Goal: Download file/media

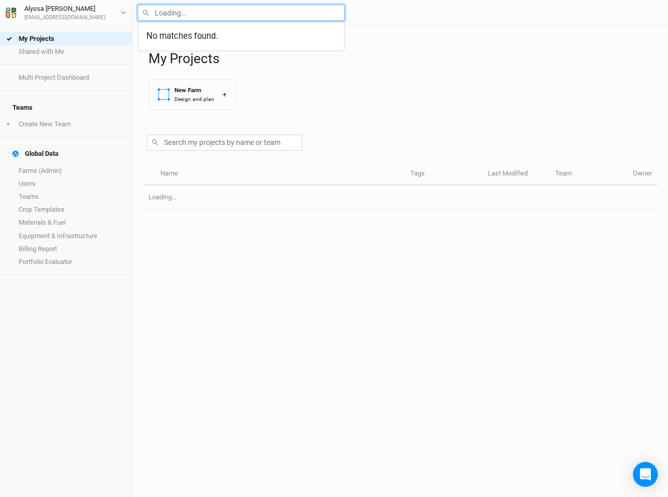
click at [203, 19] on input "text" at bounding box center [241, 13] width 207 height 16
type input "aoa"
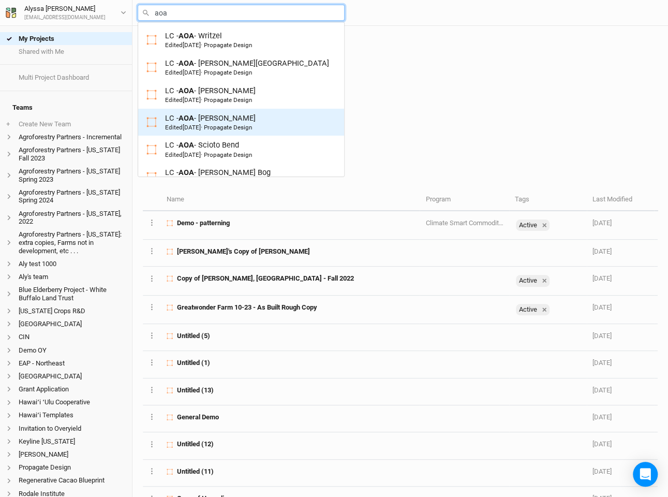
scroll to position [102, 0]
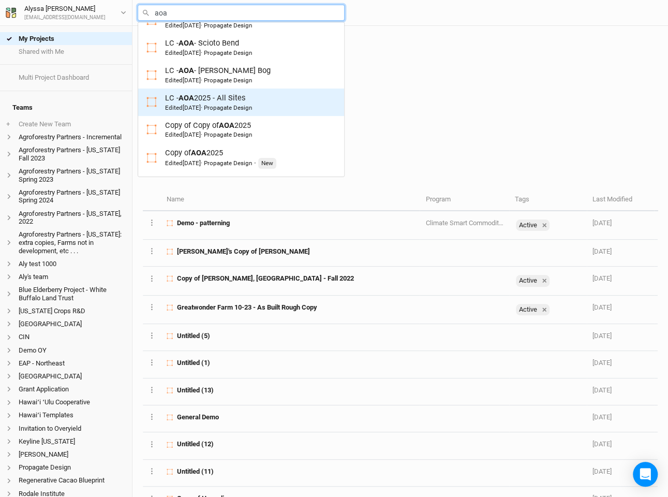
click at [252, 103] on div "Edited [DATE] · Propagate Design" at bounding box center [208, 107] width 87 height 8
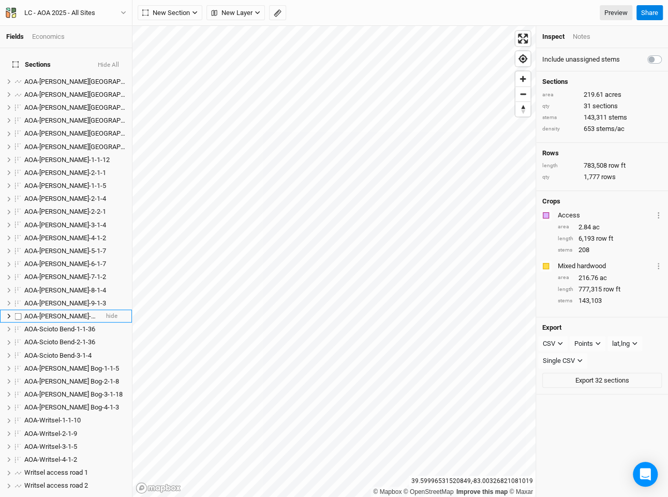
scroll to position [217, 0]
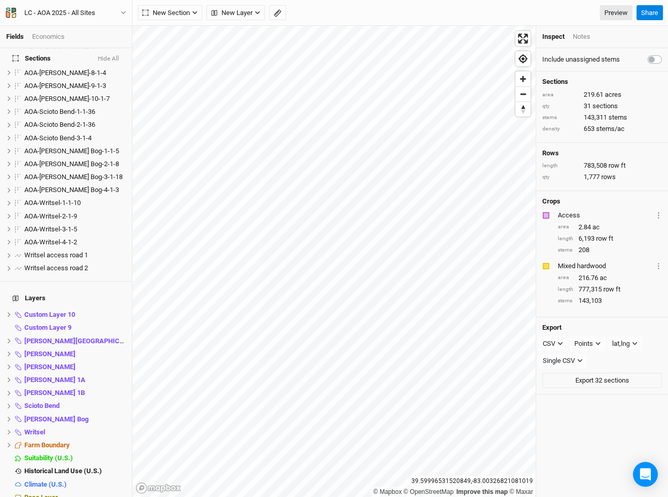
click at [70, 20] on div "LC - AOA 2025 - All Sites Back Project Settings User settings Imperial Metric K…" at bounding box center [66, 13] width 132 height 26
click at [70, 14] on div "LC - AOA 2025 - All Sites" at bounding box center [59, 13] width 71 height 10
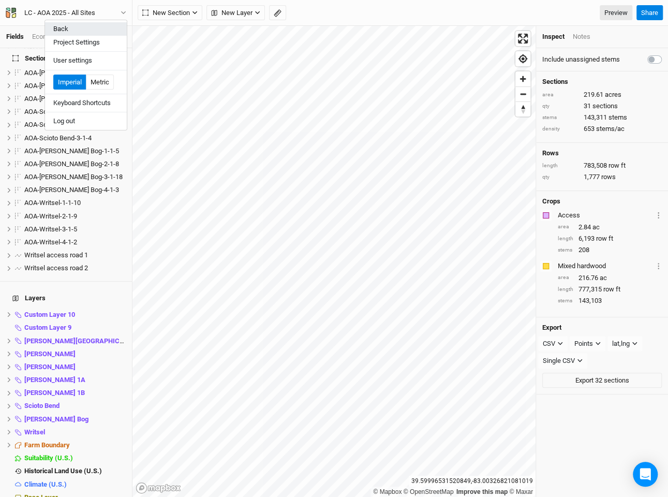
click at [71, 31] on button "Back" at bounding box center [86, 28] width 82 height 13
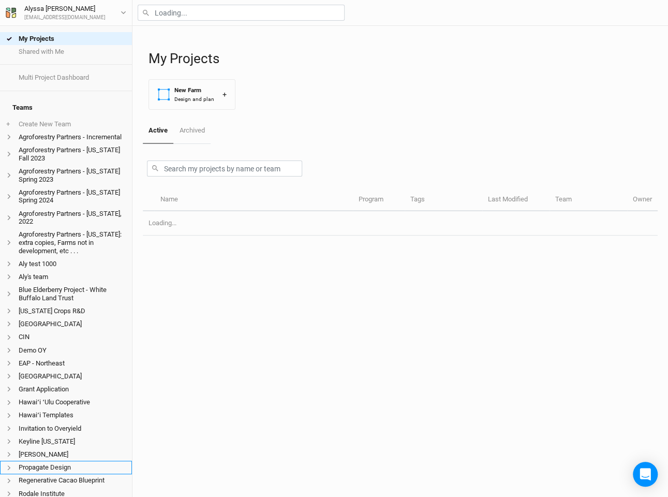
scroll to position [225, 0]
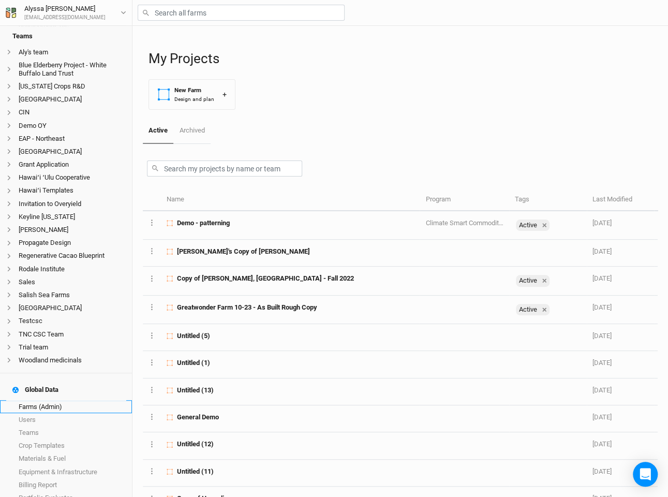
click at [70, 400] on link "Farms (Admin)" at bounding box center [66, 406] width 132 height 13
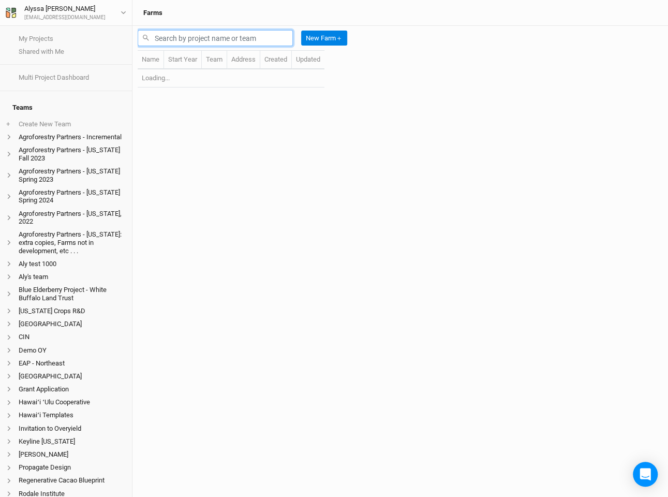
click at [253, 40] on input "text" at bounding box center [215, 38] width 155 height 16
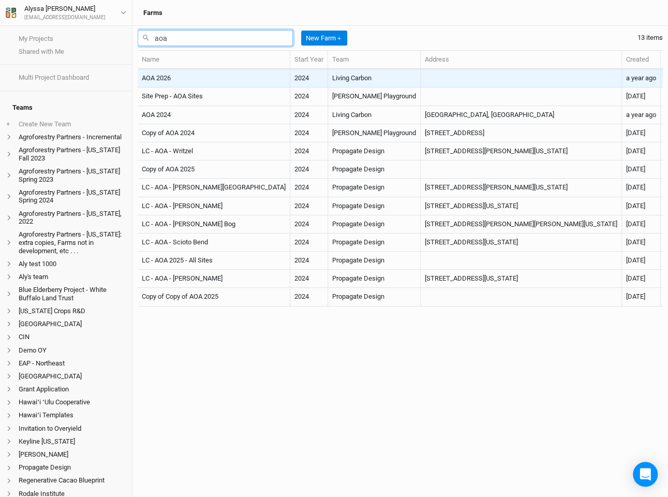
type input "aoa"
click at [342, 81] on td "Living Carbon" at bounding box center [374, 78] width 93 height 18
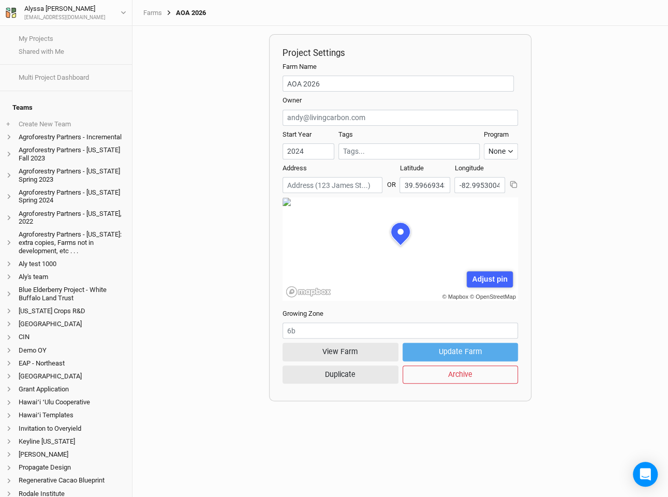
scroll to position [52, 118]
click at [363, 345] on button "View Farm" at bounding box center [341, 352] width 116 height 18
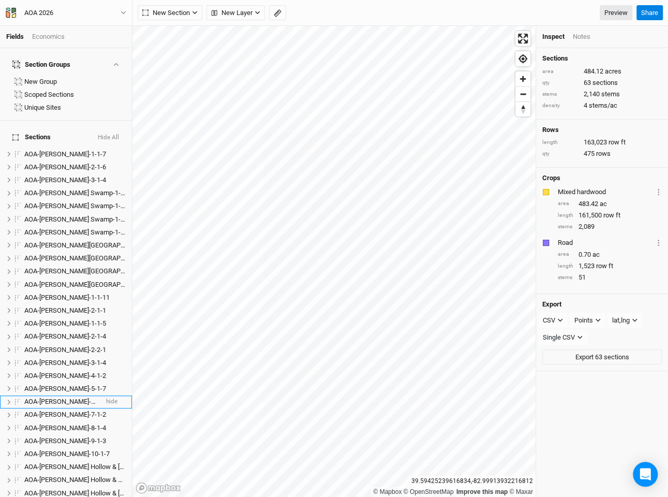
scroll to position [497, 0]
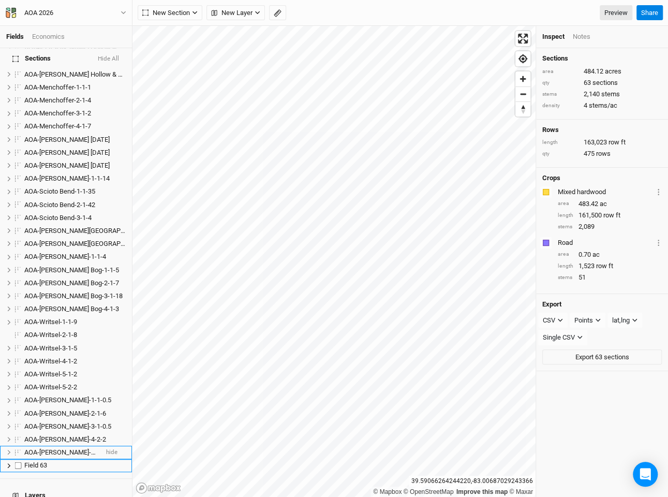
click at [64, 446] on li "AOA-[PERSON_NAME]-5-1-4 hide" at bounding box center [66, 452] width 132 height 13
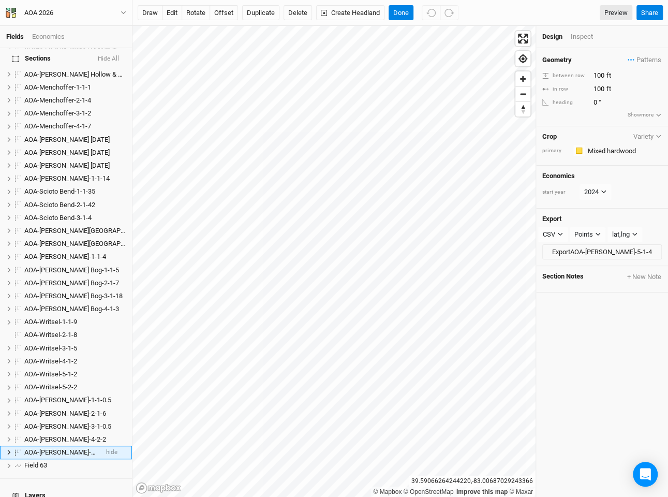
scroll to position [663, 0]
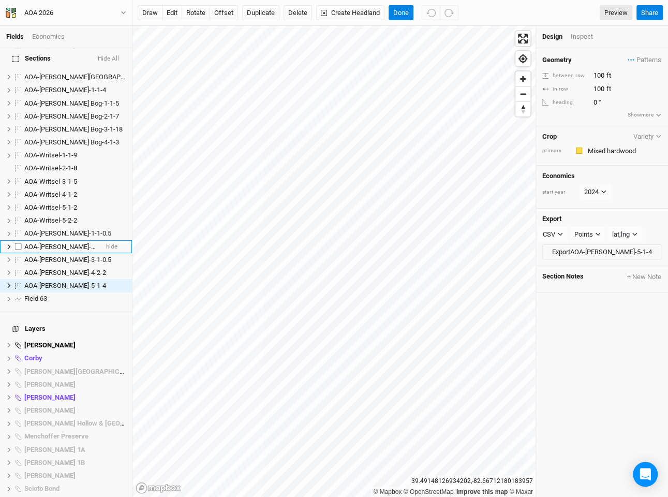
click at [82, 243] on span "AOA-[PERSON_NAME]-2-1-6" at bounding box center [65, 247] width 82 height 8
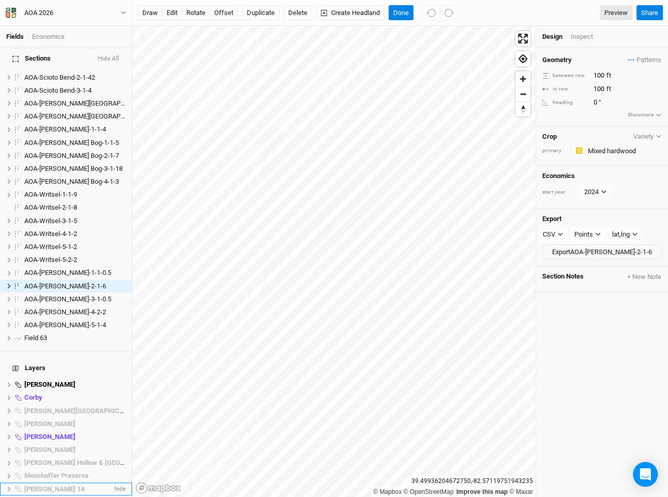
scroll to position [831, 0]
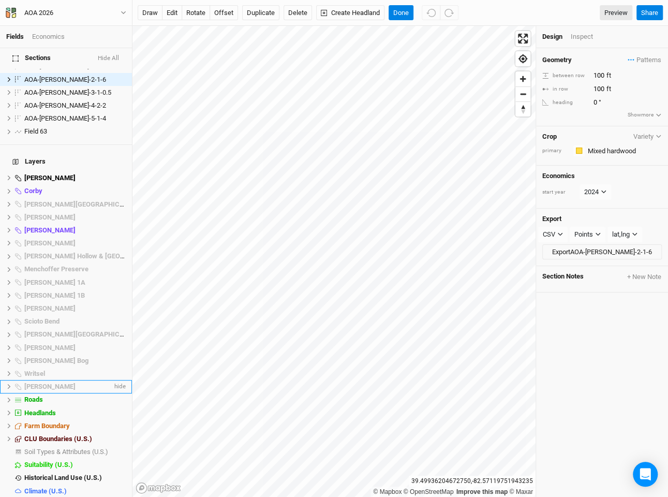
click at [63, 382] on div "[PERSON_NAME]" at bounding box center [68, 386] width 88 height 8
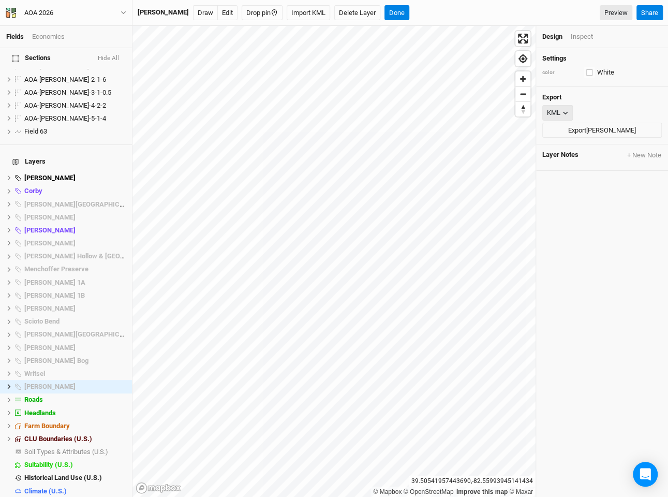
click at [557, 110] on div "KML" at bounding box center [553, 113] width 13 height 10
click at [613, 99] on h4 "Export" at bounding box center [602, 97] width 120 height 8
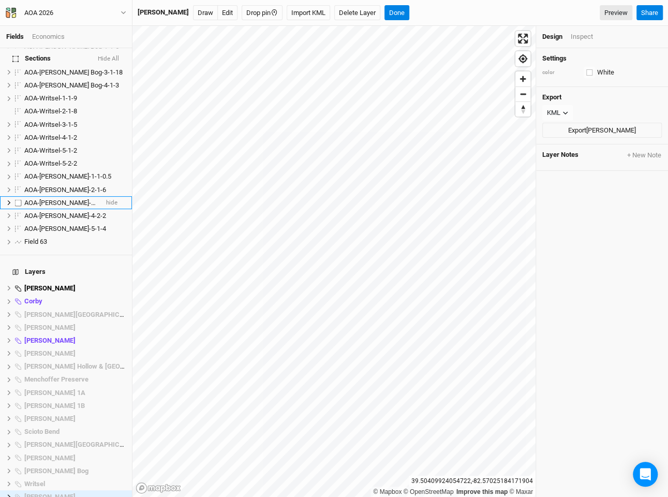
click at [71, 199] on span "AOA-[PERSON_NAME]-3-1-0.5" at bounding box center [67, 203] width 87 height 8
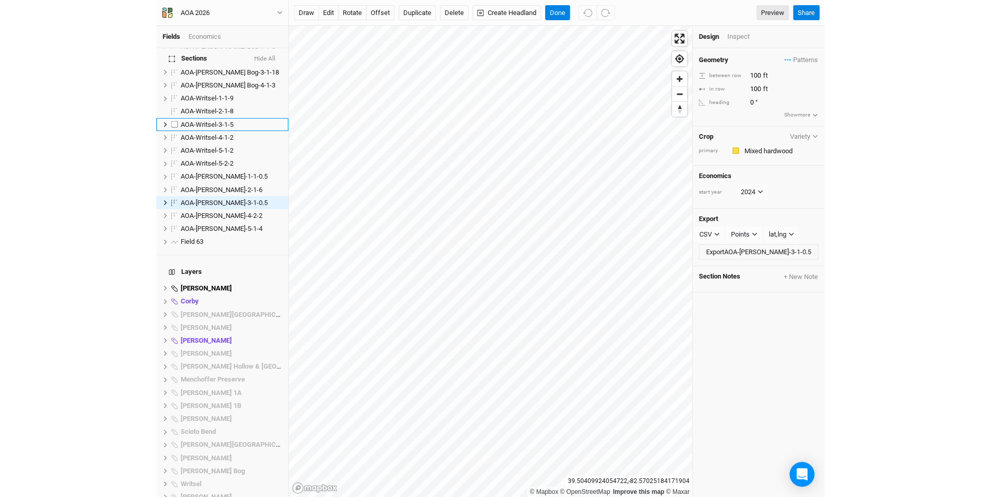
scroll to position [637, 0]
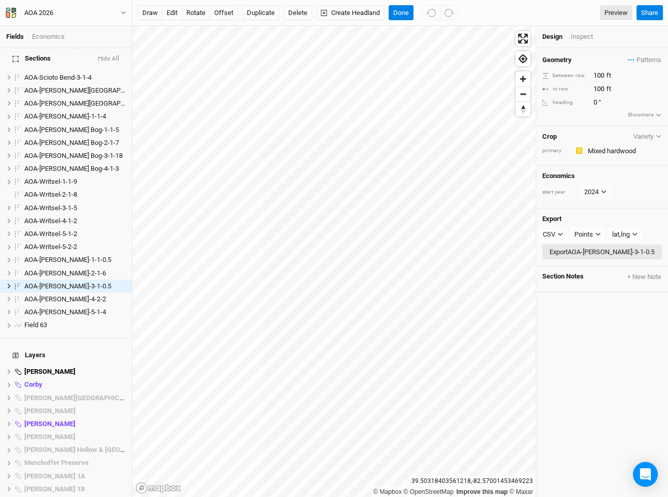
click at [590, 248] on button "Export AOA-[PERSON_NAME]-3-1-0.5" at bounding box center [602, 252] width 120 height 16
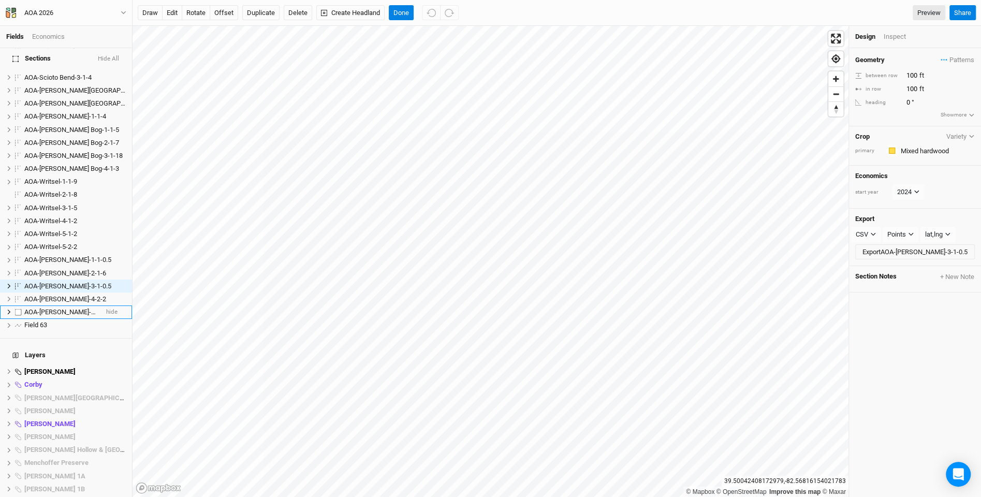
click at [78, 308] on span "AOA-[PERSON_NAME]-5-1-4" at bounding box center [65, 312] width 82 height 8
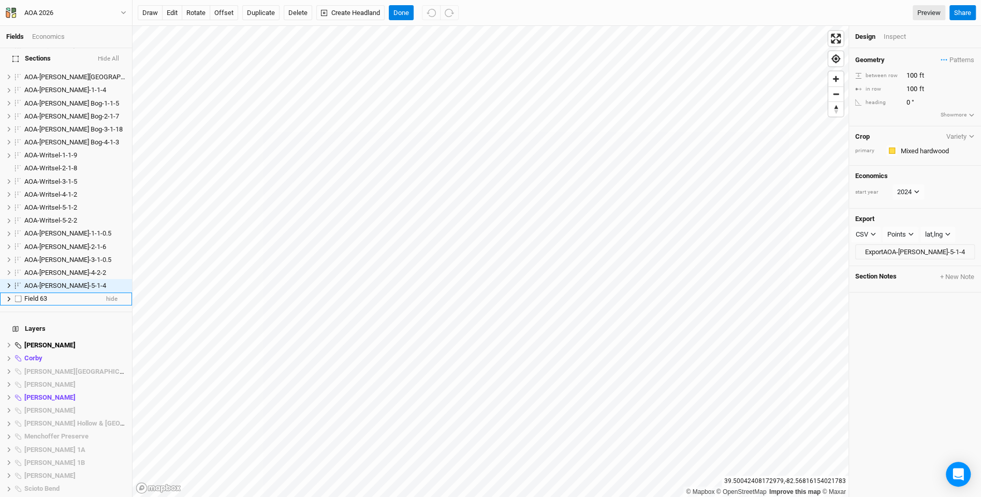
click at [78, 294] on div "Field 63" at bounding box center [60, 298] width 73 height 8
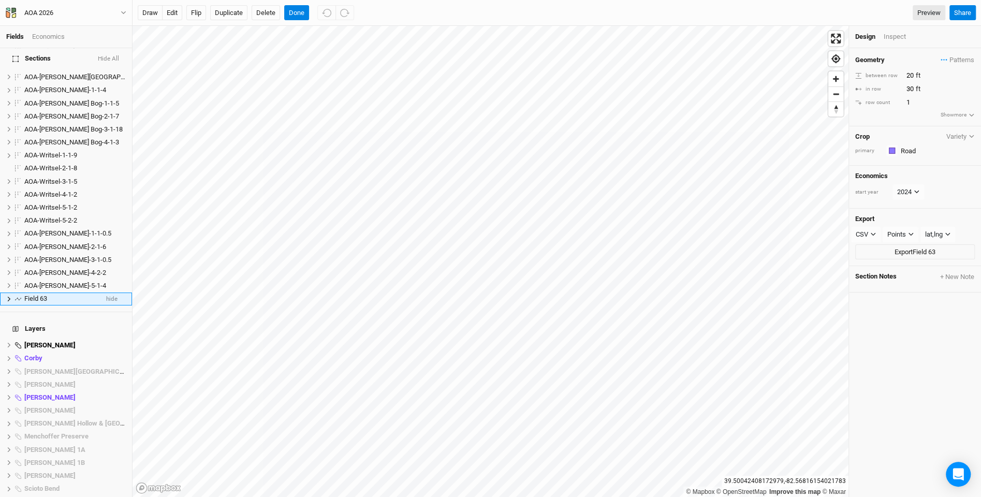
scroll to position [676, 0]
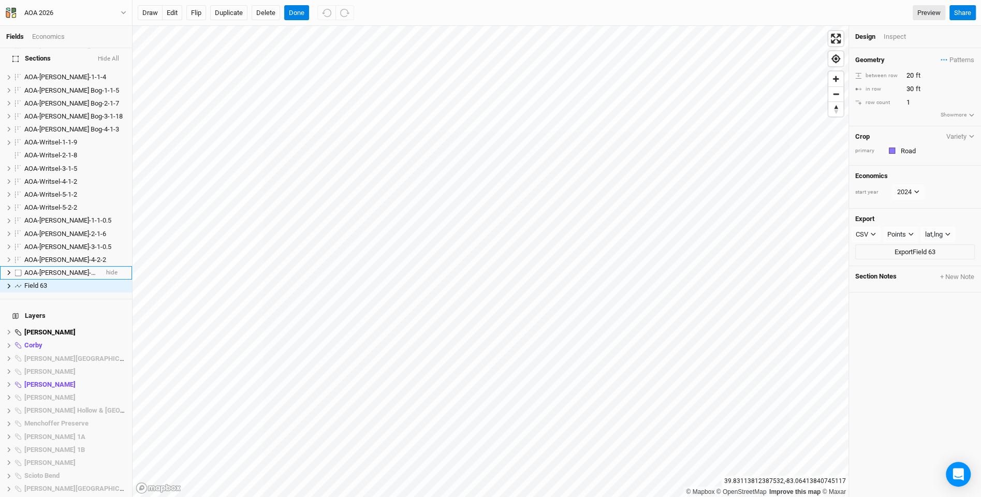
click at [61, 269] on span "AOA-[PERSON_NAME]-5-1-4" at bounding box center [65, 273] width 82 height 8
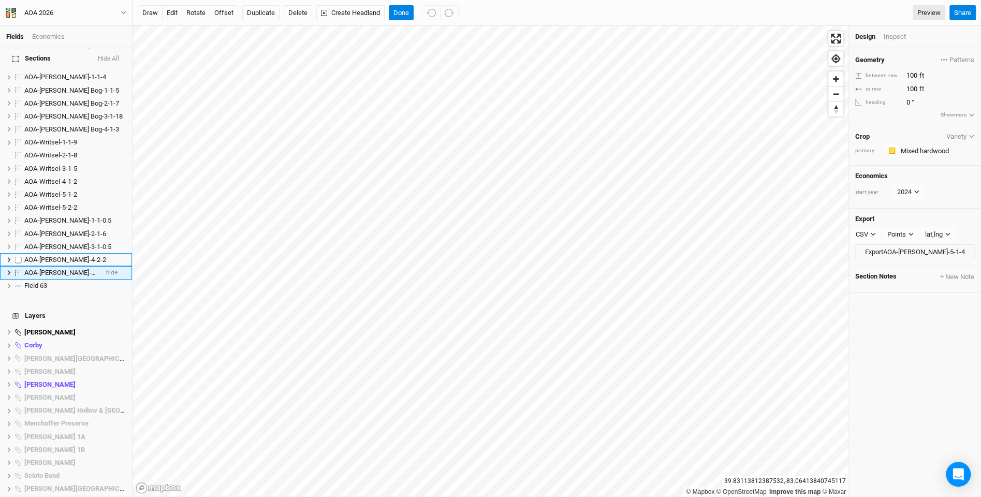
scroll to position [663, 0]
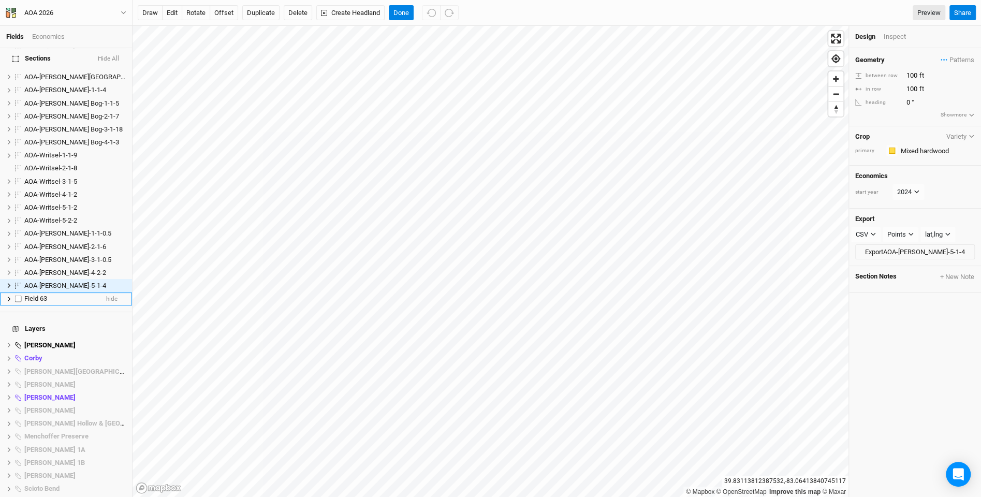
click at [43, 294] on span "Field 63" at bounding box center [35, 298] width 23 height 8
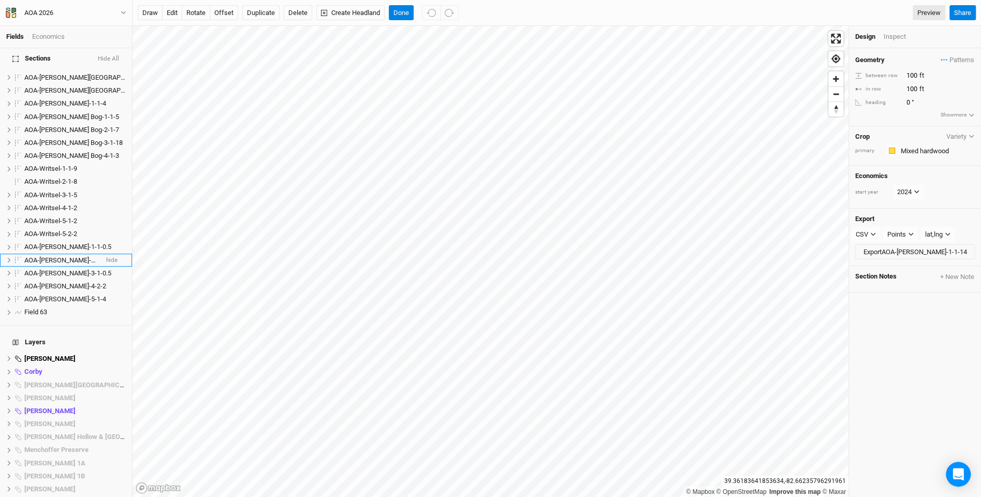
scroll to position [390, 0]
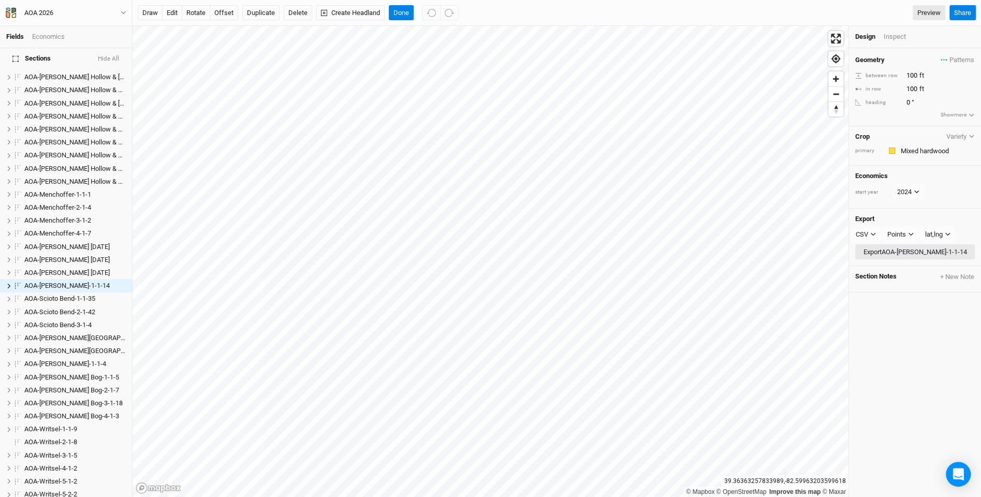
click at [668, 255] on button "Export AOA-[PERSON_NAME]-1-1-14" at bounding box center [915, 252] width 120 height 16
click at [405, 16] on button "Done" at bounding box center [401, 13] width 25 height 16
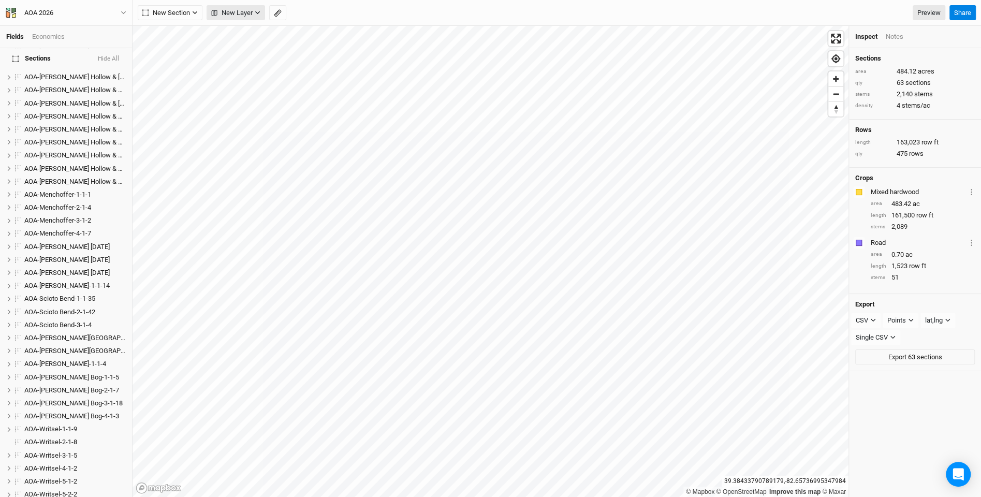
click at [248, 14] on span "New Layer" at bounding box center [231, 13] width 41 height 10
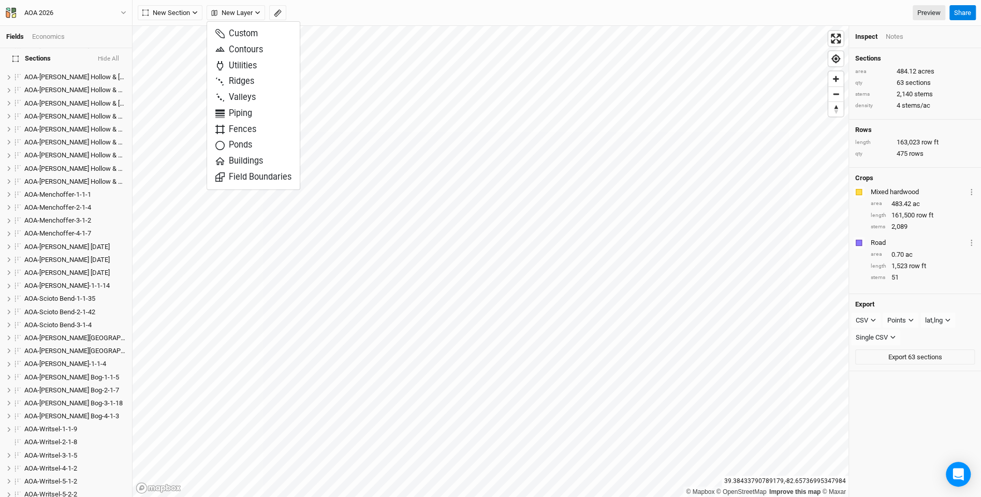
click at [366, 13] on div "New Section Grid Line Keyline Beta Upload New Layer Preview" at bounding box center [541, 13] width 807 height 16
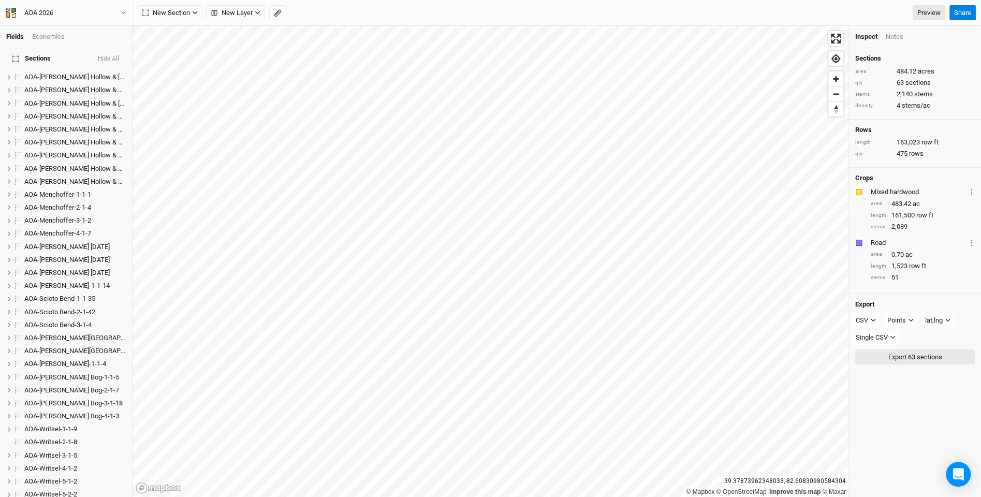
click at [668, 359] on button "Export 63 sections" at bounding box center [915, 357] width 120 height 16
